Goal: Task Accomplishment & Management: Manage account settings

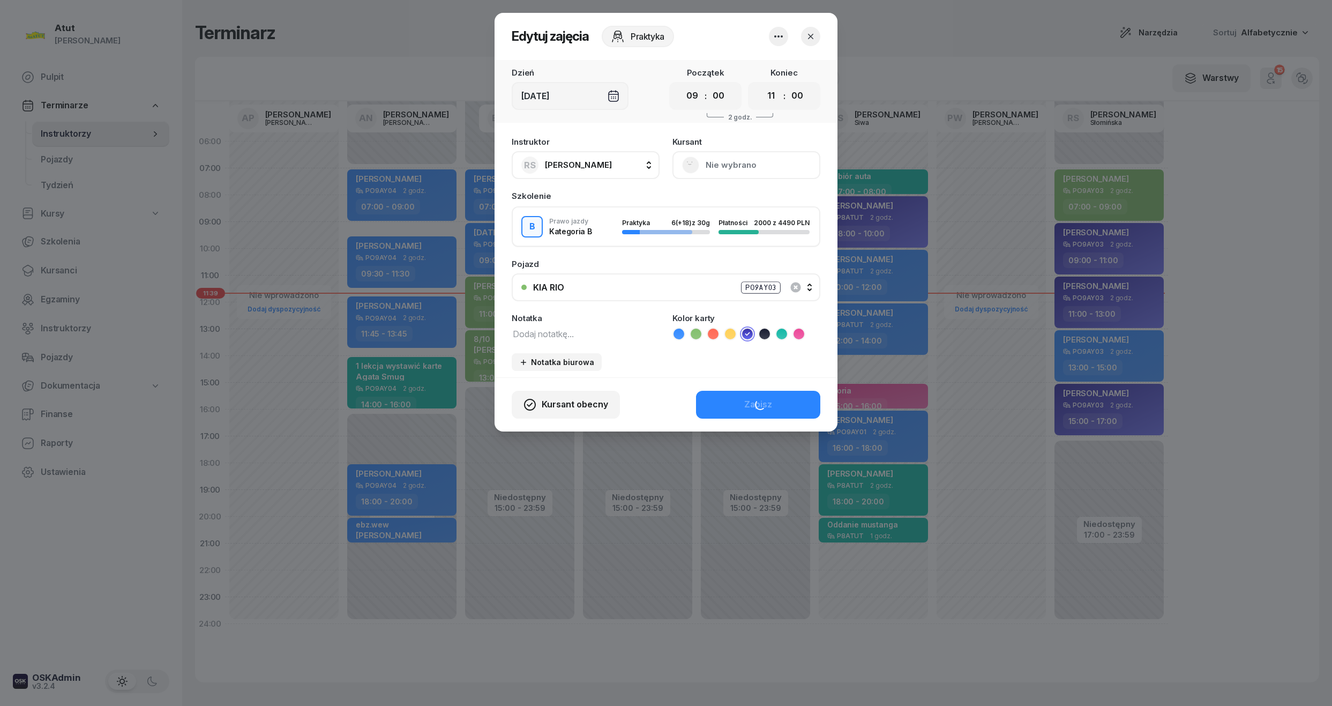
select select "09"
select select "11"
click at [809, 40] on icon "button" at bounding box center [810, 36] width 11 height 11
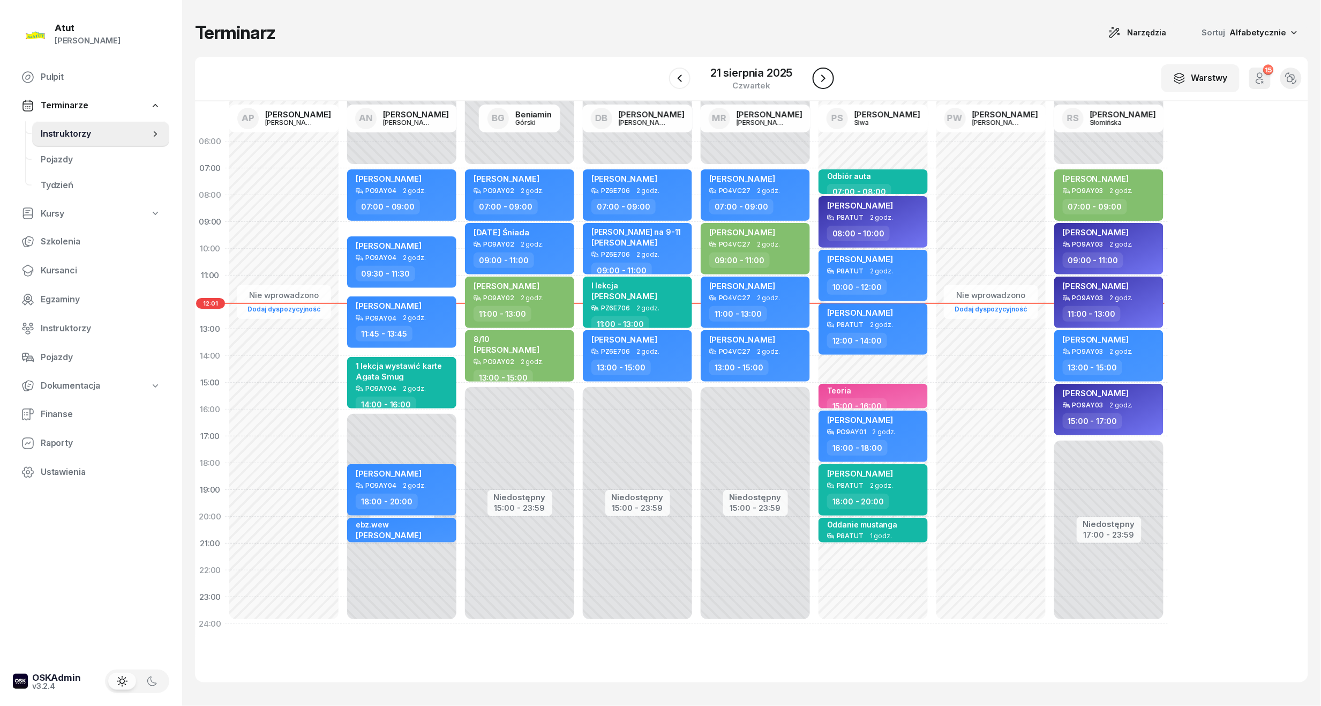
click at [820, 80] on icon "button" at bounding box center [823, 78] width 13 height 13
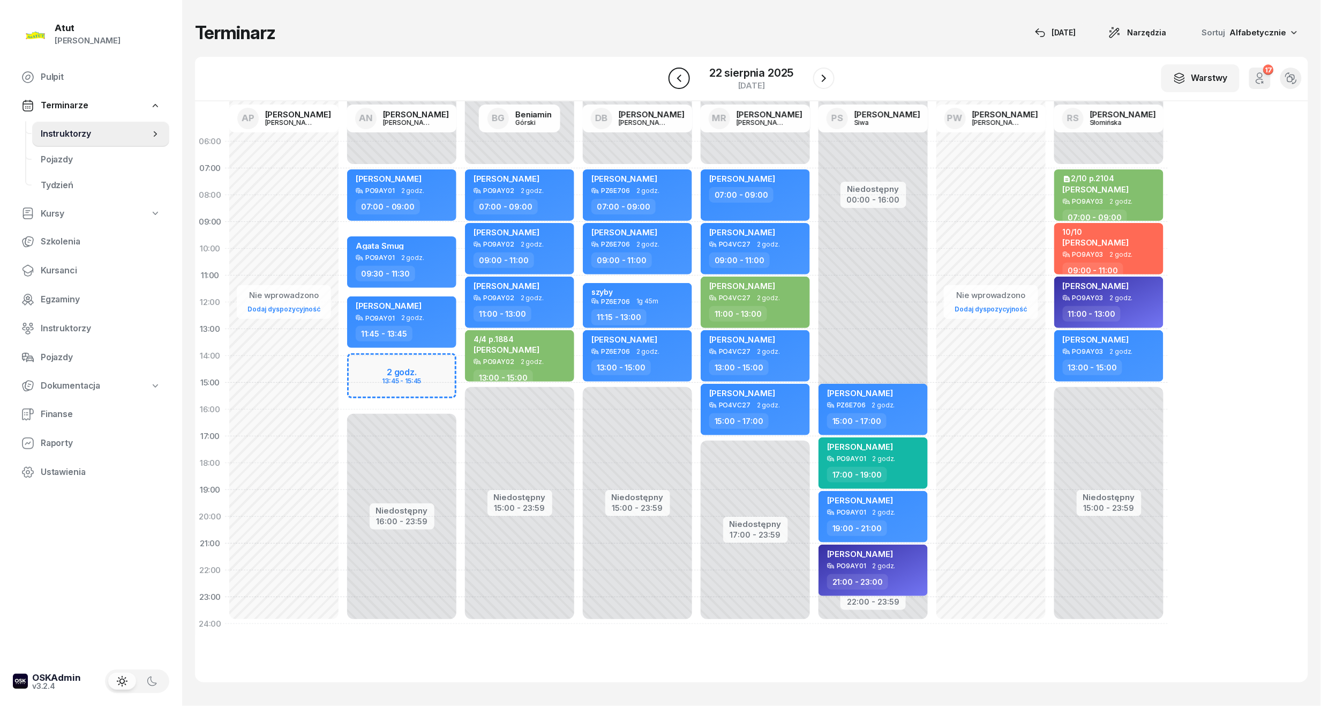
click at [676, 78] on icon "button" at bounding box center [679, 78] width 13 height 13
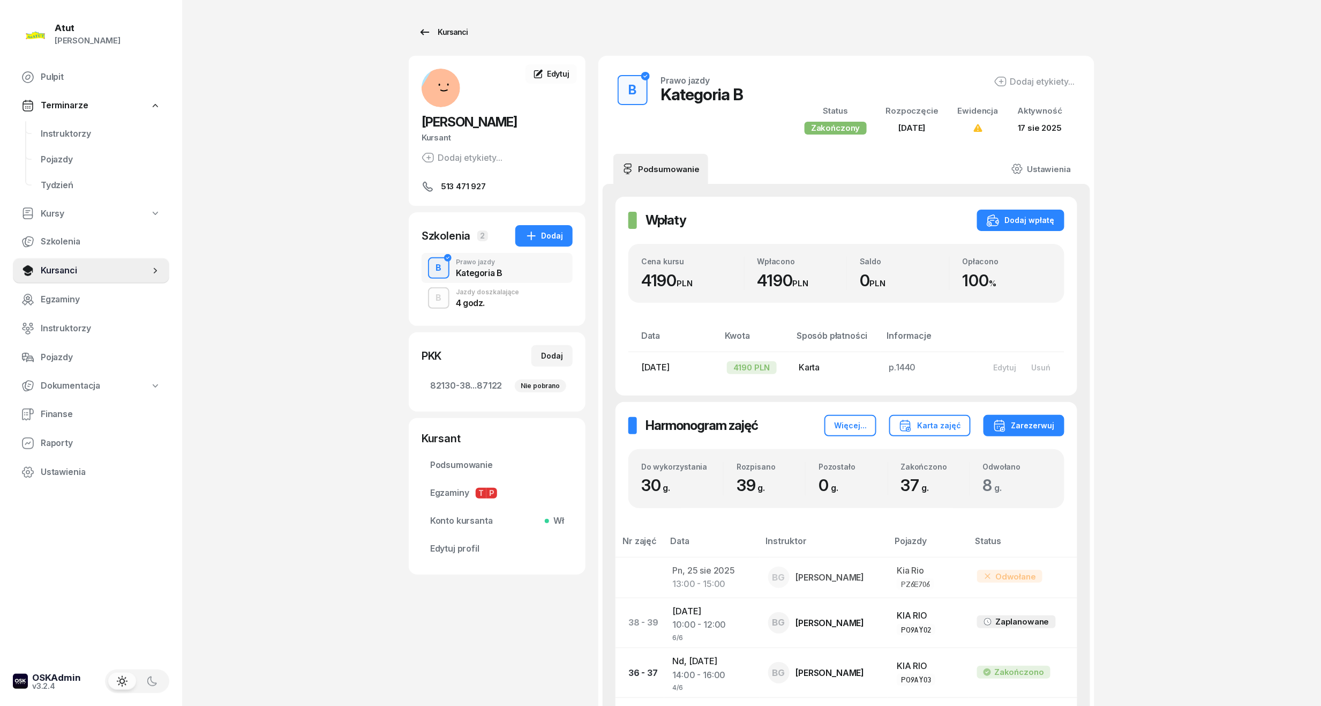
click at [443, 35] on div "Kursanci" at bounding box center [443, 32] width 49 height 13
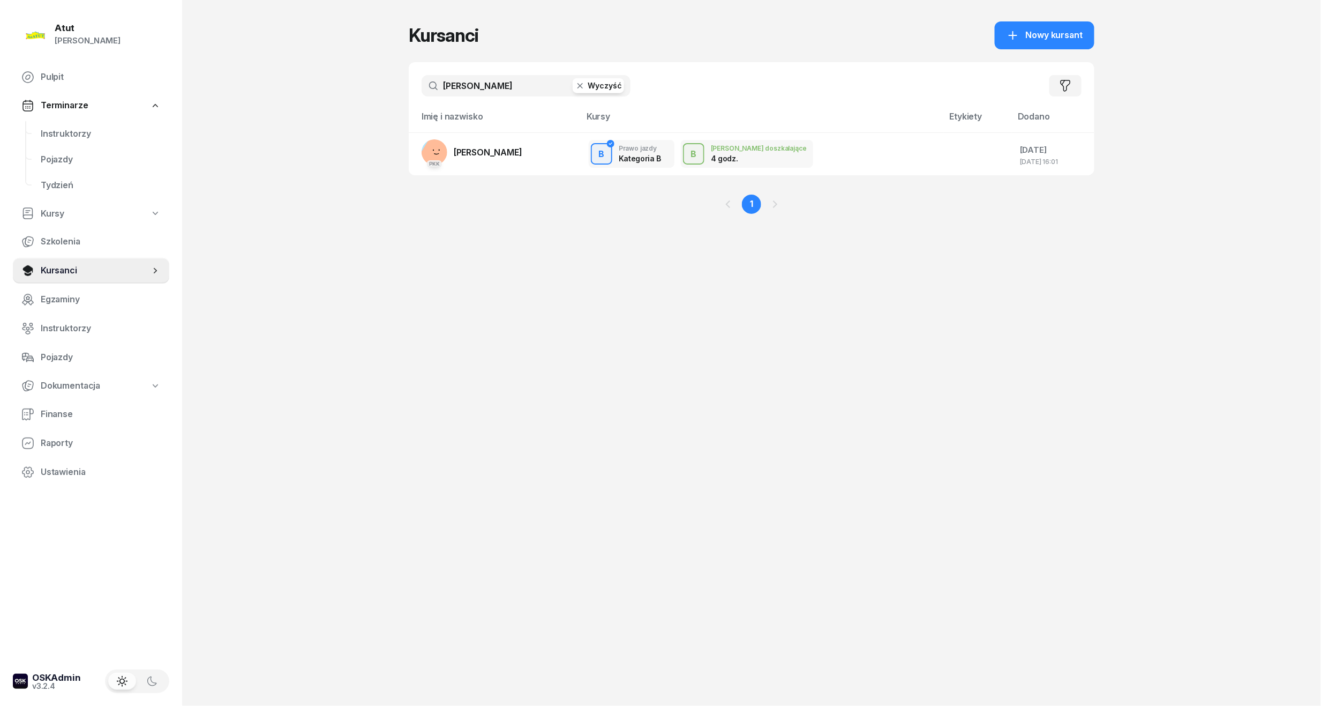
click at [594, 85] on button "Wyczyść" at bounding box center [598, 85] width 51 height 15
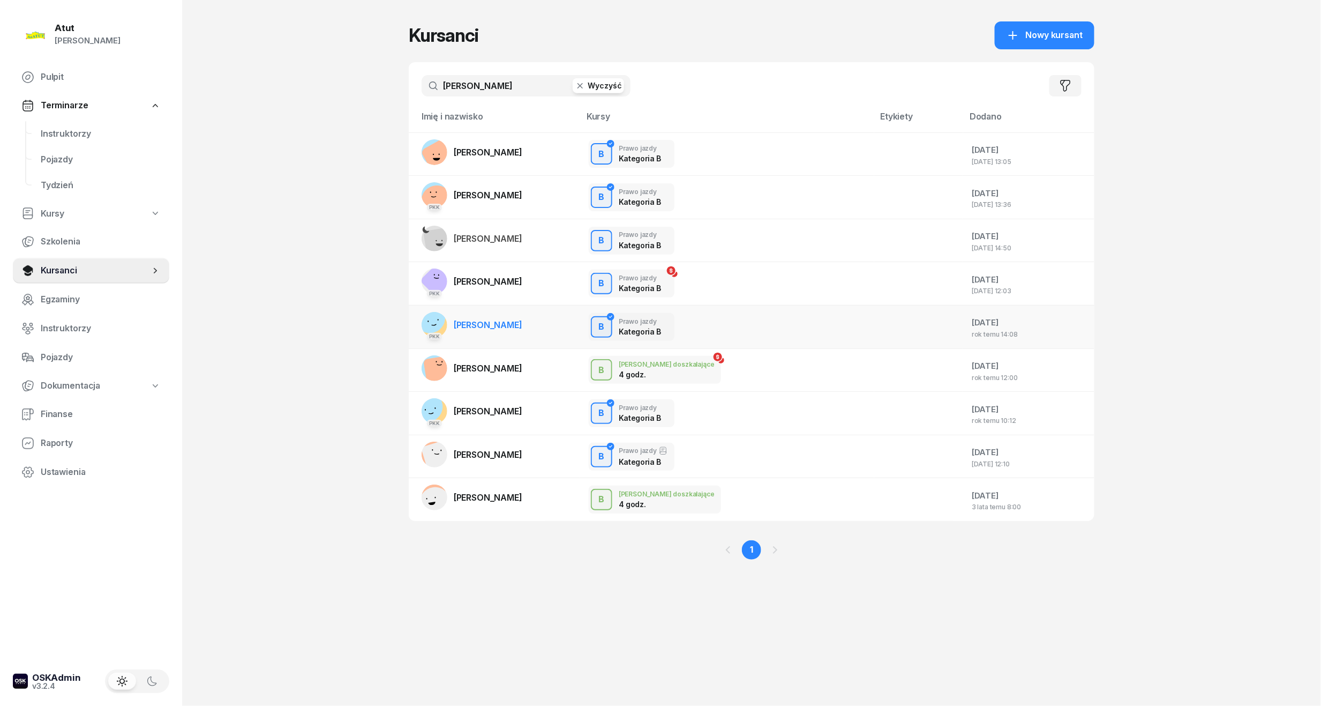
type input "marcel"
click at [498, 326] on span "Marcel Kuźmicki" at bounding box center [488, 324] width 69 height 11
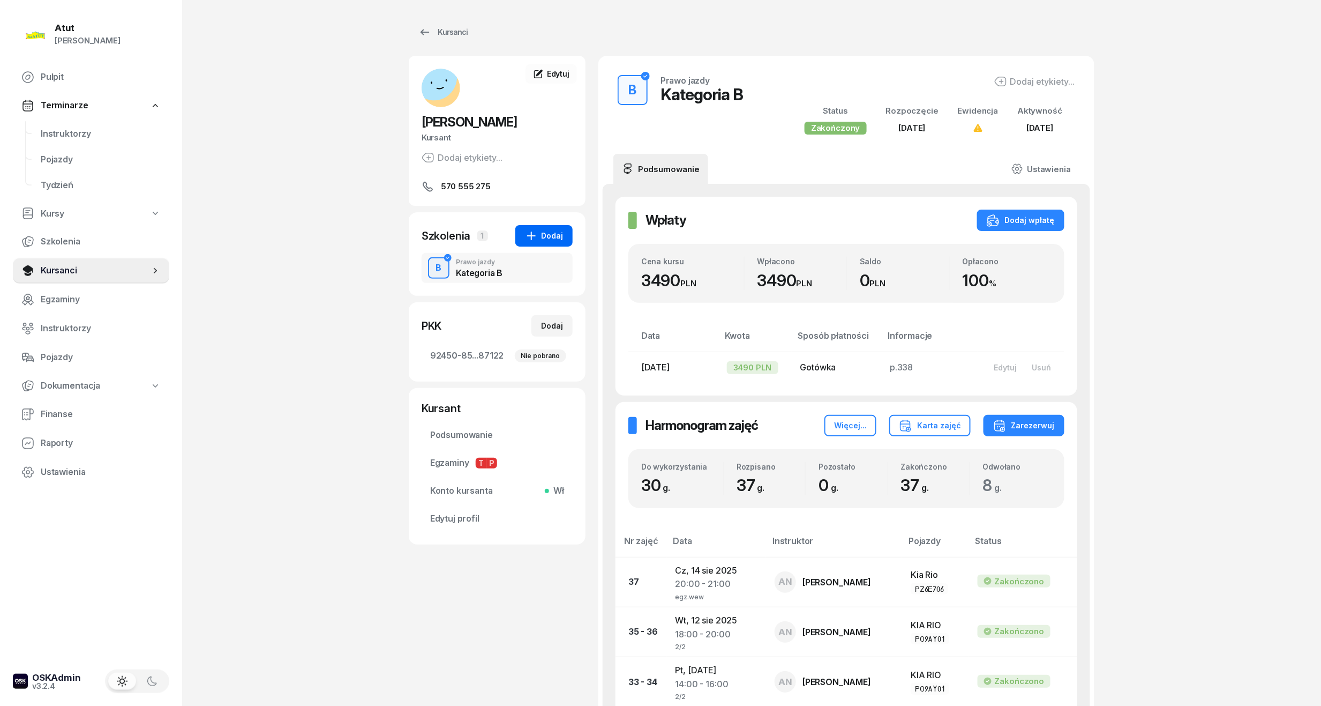
click at [538, 238] on icon "button" at bounding box center [531, 235] width 13 height 13
click at [633, 262] on div "Jazdy doszkalające" at bounding box center [639, 256] width 101 height 14
select select "B"
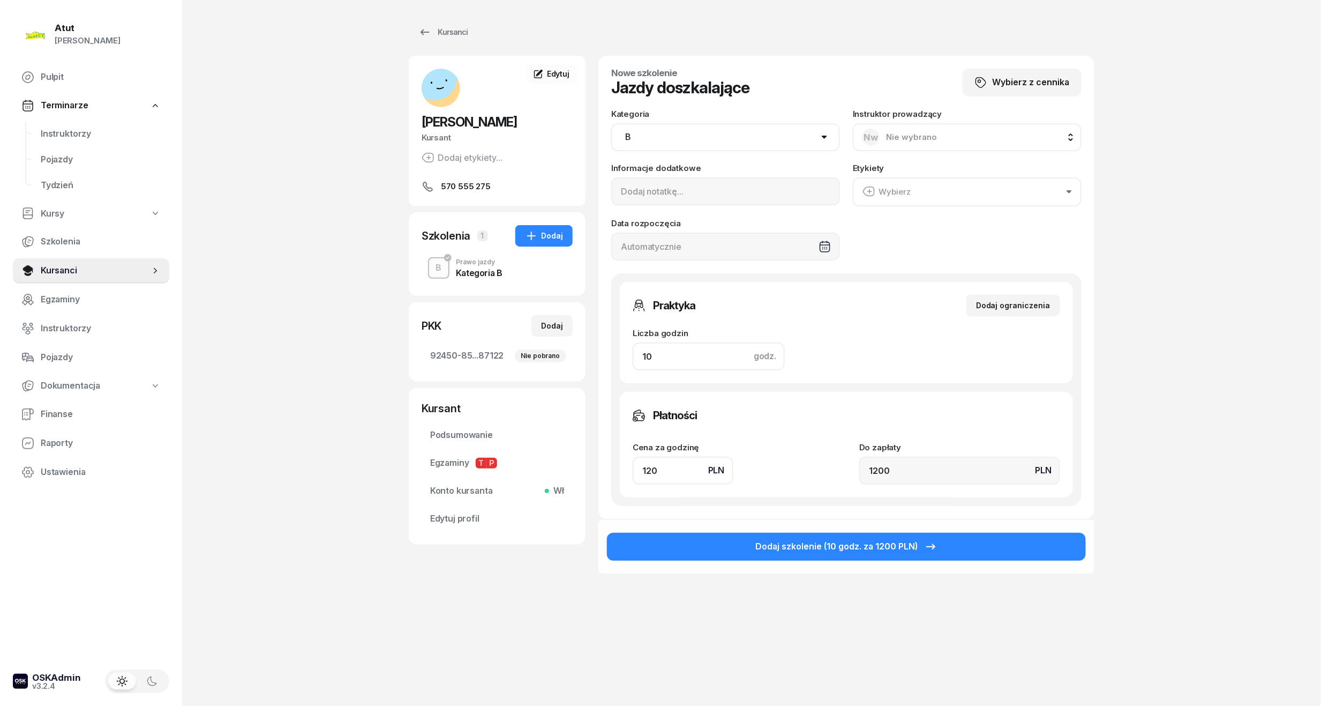
click at [712, 358] on input "10" at bounding box center [709, 356] width 152 height 28
type input "1"
type input "120"
type input "2"
type input "240"
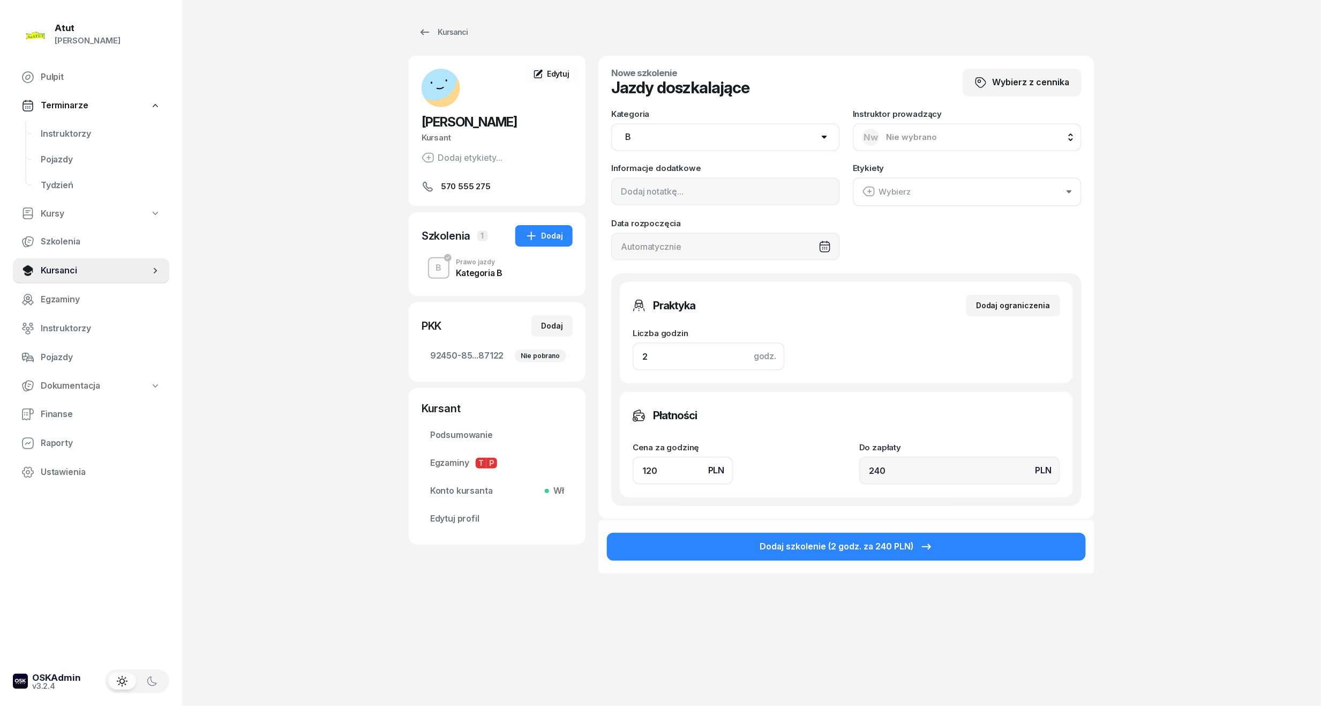
type input "2"
drag, startPoint x: 869, startPoint y: 478, endPoint x: 828, endPoint y: 483, distance: 41.1
click at [828, 483] on div "Płatności Cena za godzinę PLN 120 Do zapłaty PLN 240" at bounding box center [846, 445] width 453 height 106
type input "1"
type input "2"
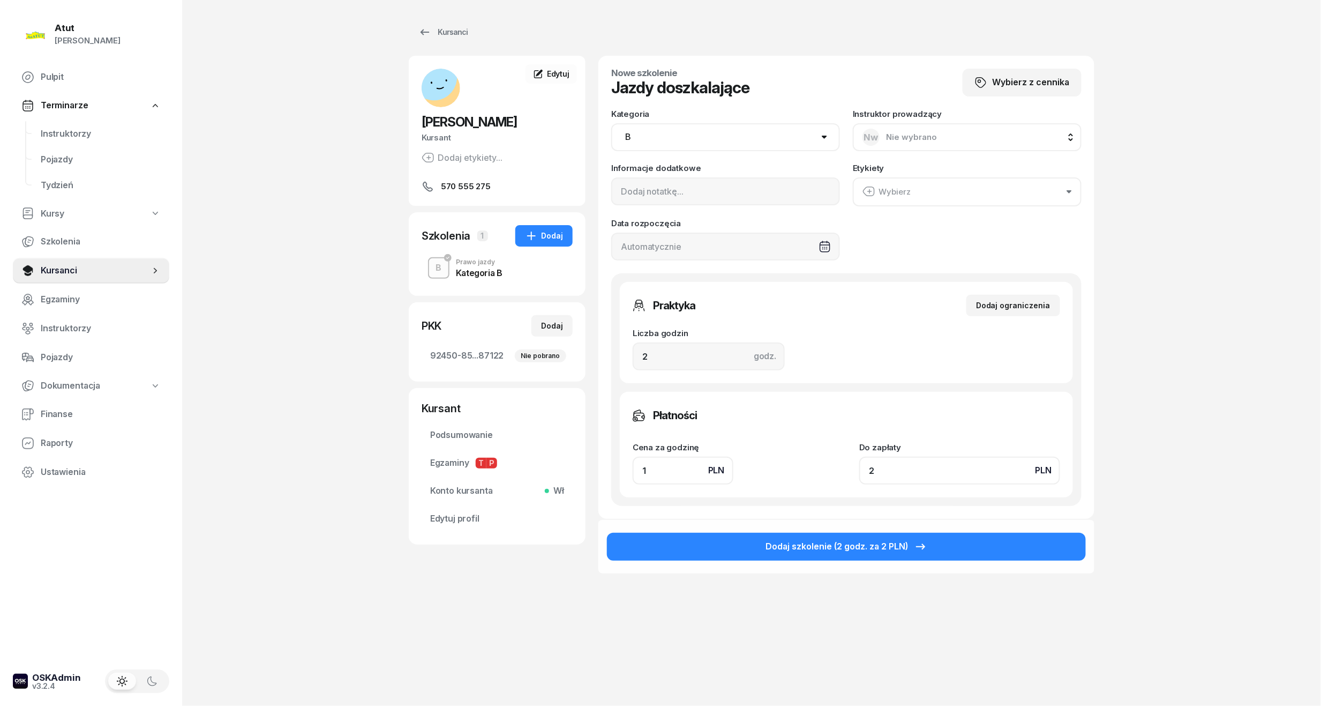
type input "14"
type input "28"
type input "144.50"
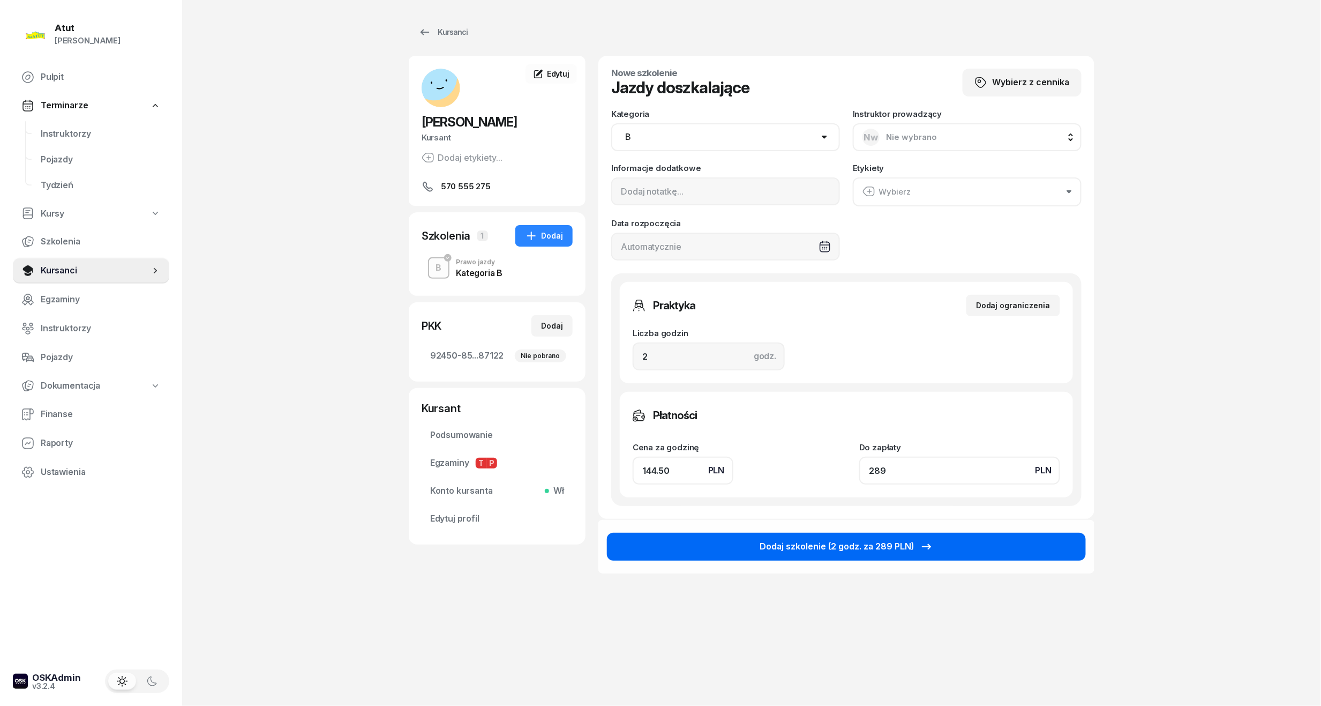
type input "289"
click at [817, 554] on button "Dodaj szkolenie (2 godz. za 289 PLN)" at bounding box center [846, 547] width 479 height 28
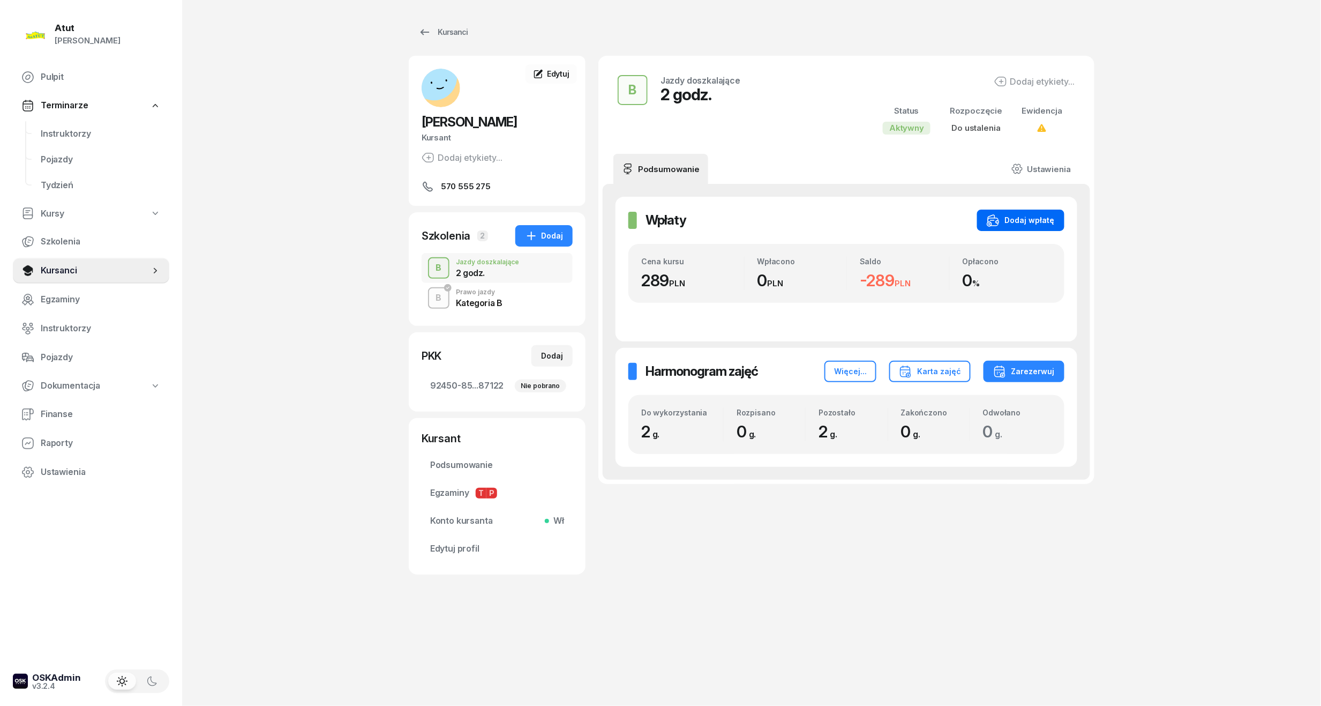
click at [1047, 227] on div "Dodaj wpłatę" at bounding box center [1021, 220] width 68 height 13
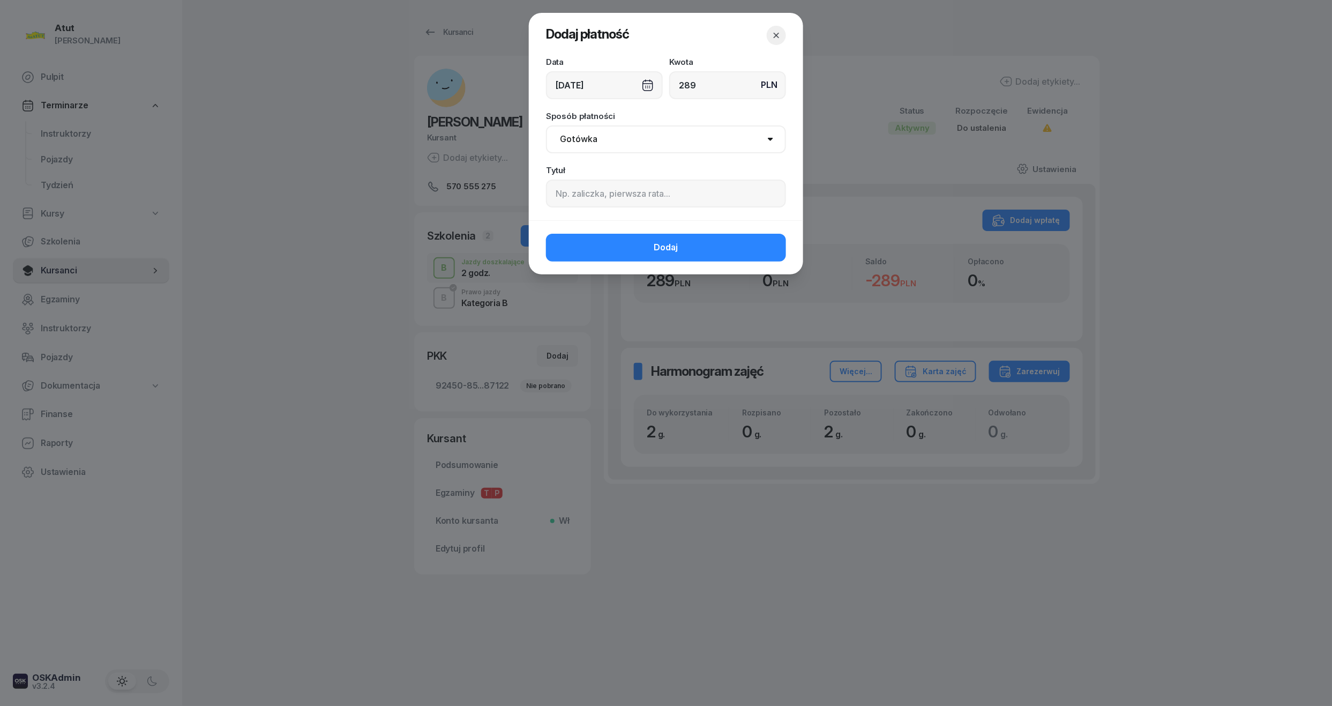
type input "289"
click at [575, 184] on input at bounding box center [666, 194] width 240 height 28
click at [582, 132] on select "Gotówka Karta Przelew Płatności online BLIK" at bounding box center [666, 139] width 240 height 28
select select "card"
click at [546, 125] on select "Gotówka Karta Przelew Płatności online BLIK" at bounding box center [666, 139] width 240 height 28
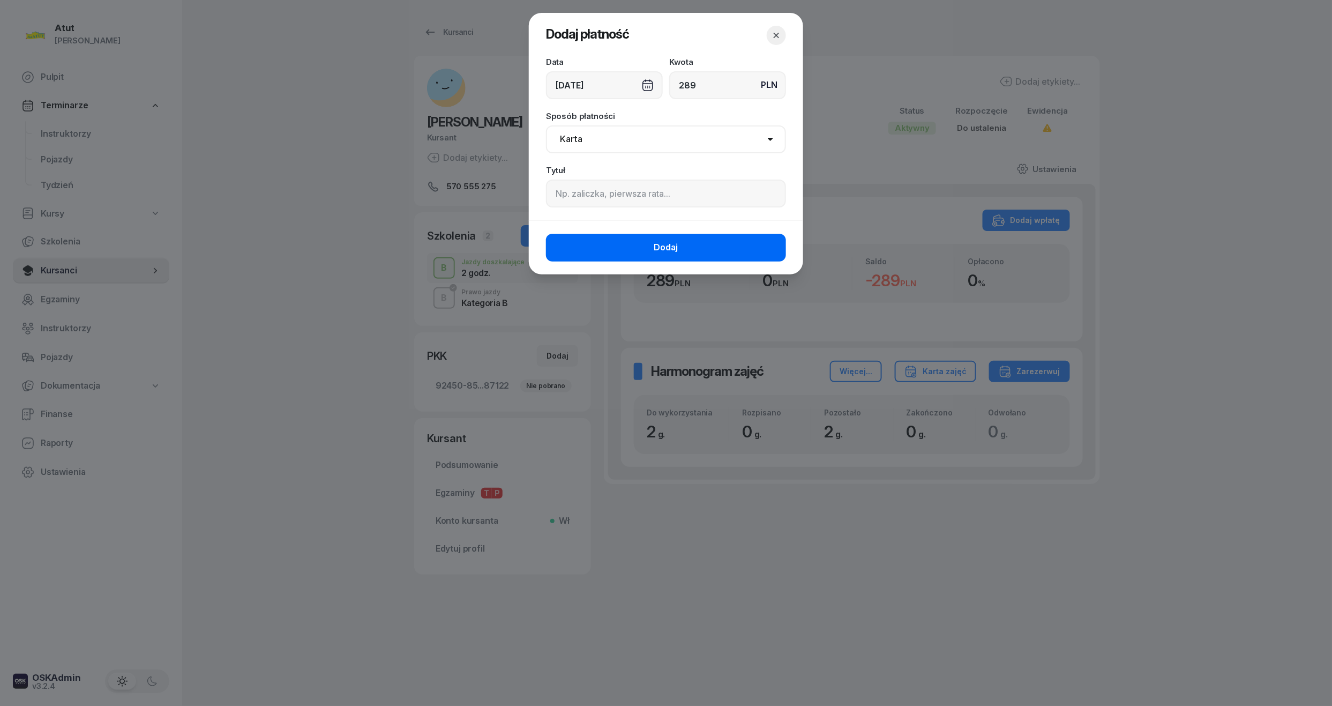
click at [596, 240] on button "Dodaj" at bounding box center [666, 248] width 240 height 28
